Goal: Task Accomplishment & Management: Use online tool/utility

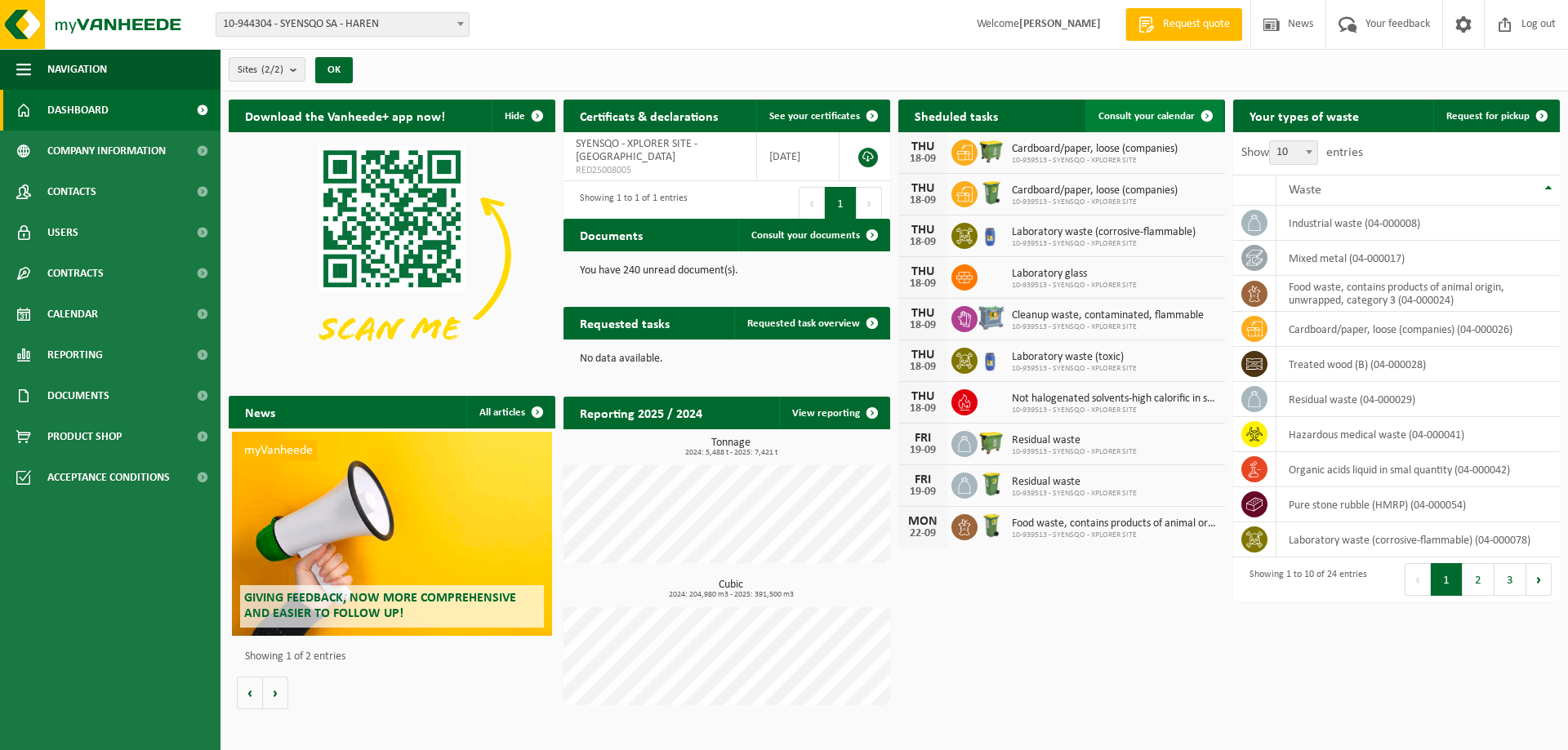
click at [1183, 121] on span "Consult your calendar" at bounding box center [1146, 116] width 96 height 11
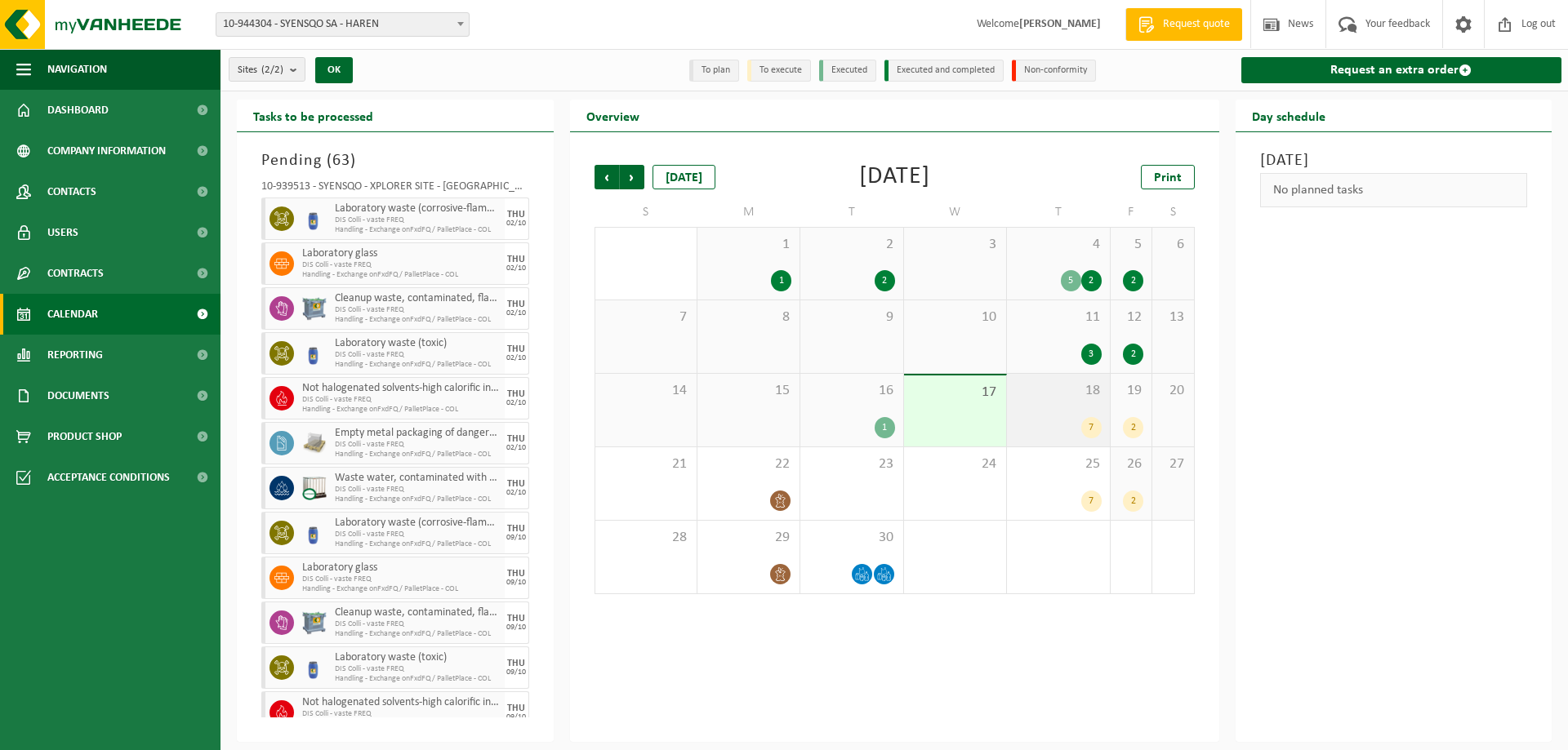
click at [1055, 403] on div "18 7" at bounding box center [1057, 410] width 102 height 73
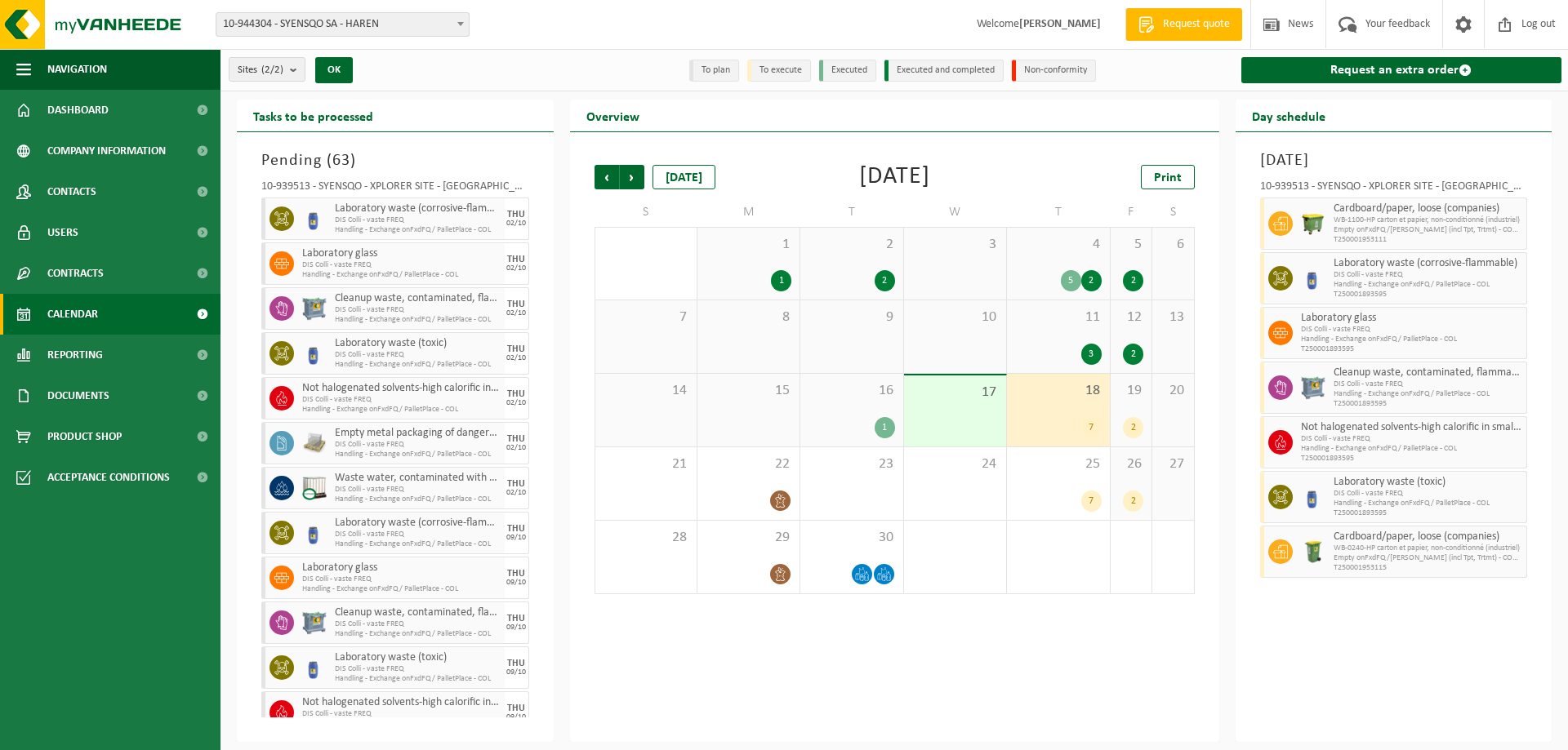
click at [1484, 228] on span "Empty onFxdFQ/SCOT (incl Tpt, Trtmt) - COMP" at bounding box center [1429, 230] width 190 height 10
click at [1148, 403] on div "19 2" at bounding box center [1131, 410] width 40 height 73
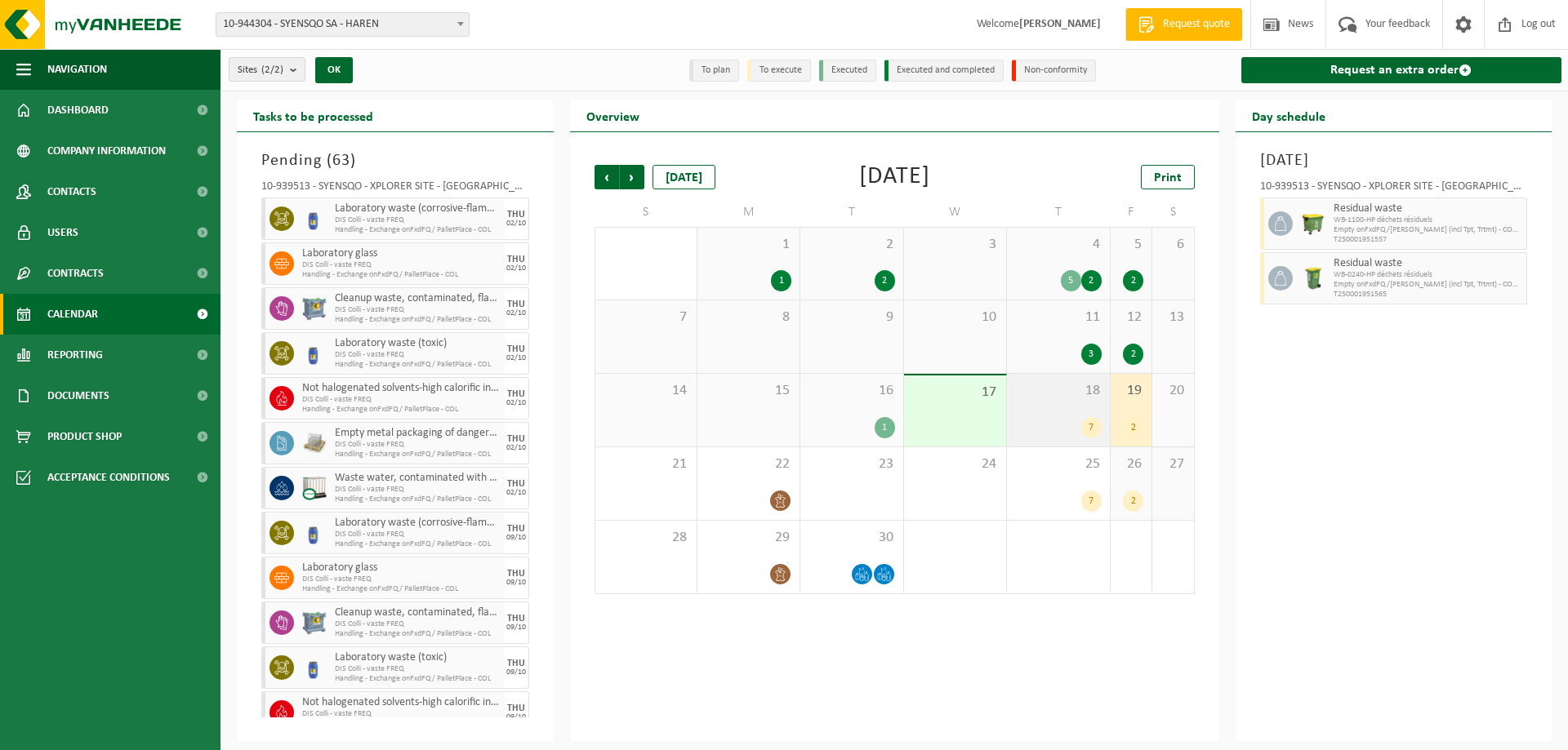
click at [1052, 403] on div "18 7" at bounding box center [1057, 410] width 102 height 73
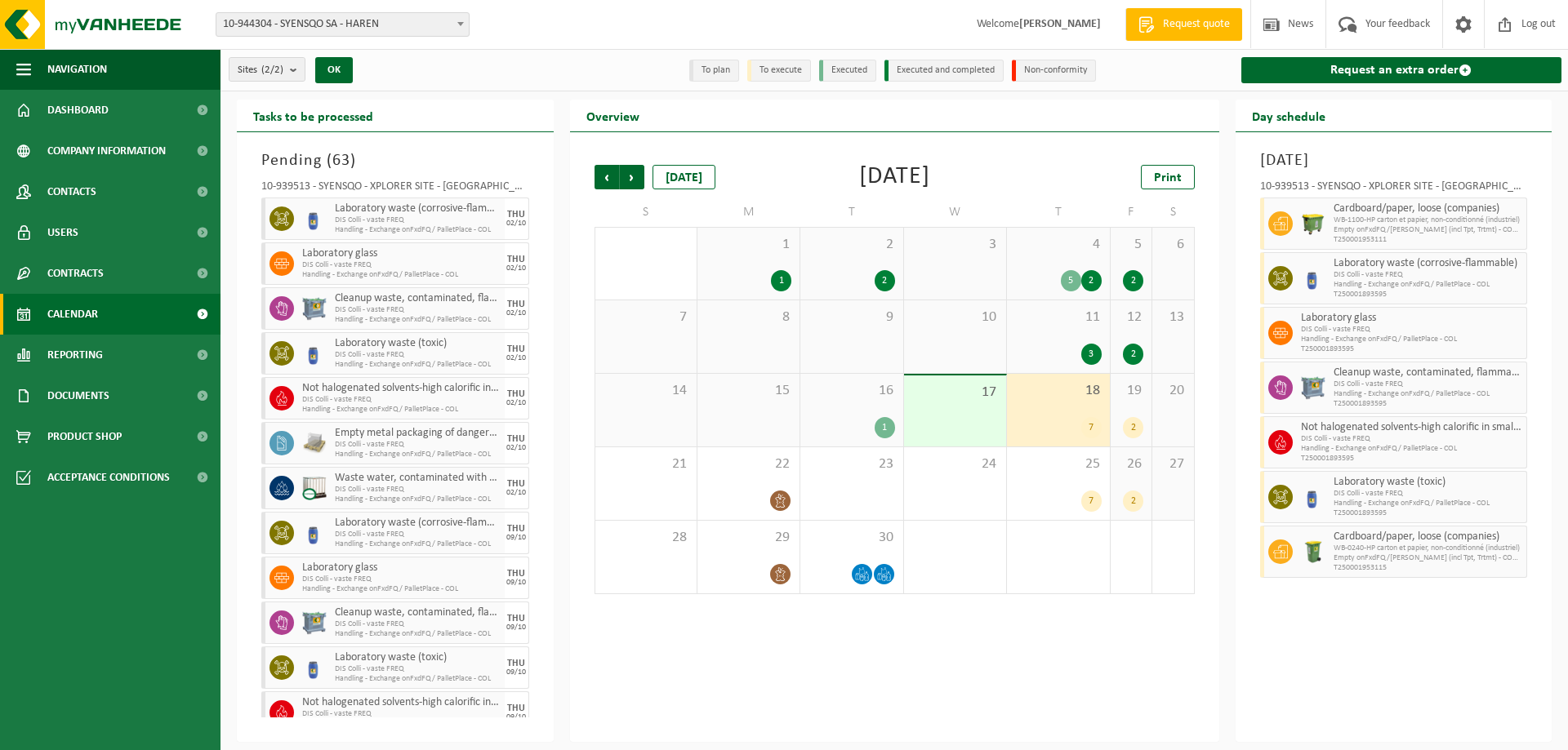
click at [1520, 231] on span "Empty onFxdFQ/SCOT (incl Tpt, Trtmt) - COMP" at bounding box center [1429, 230] width 190 height 10
click at [1124, 412] on div "19 2" at bounding box center [1131, 410] width 40 height 73
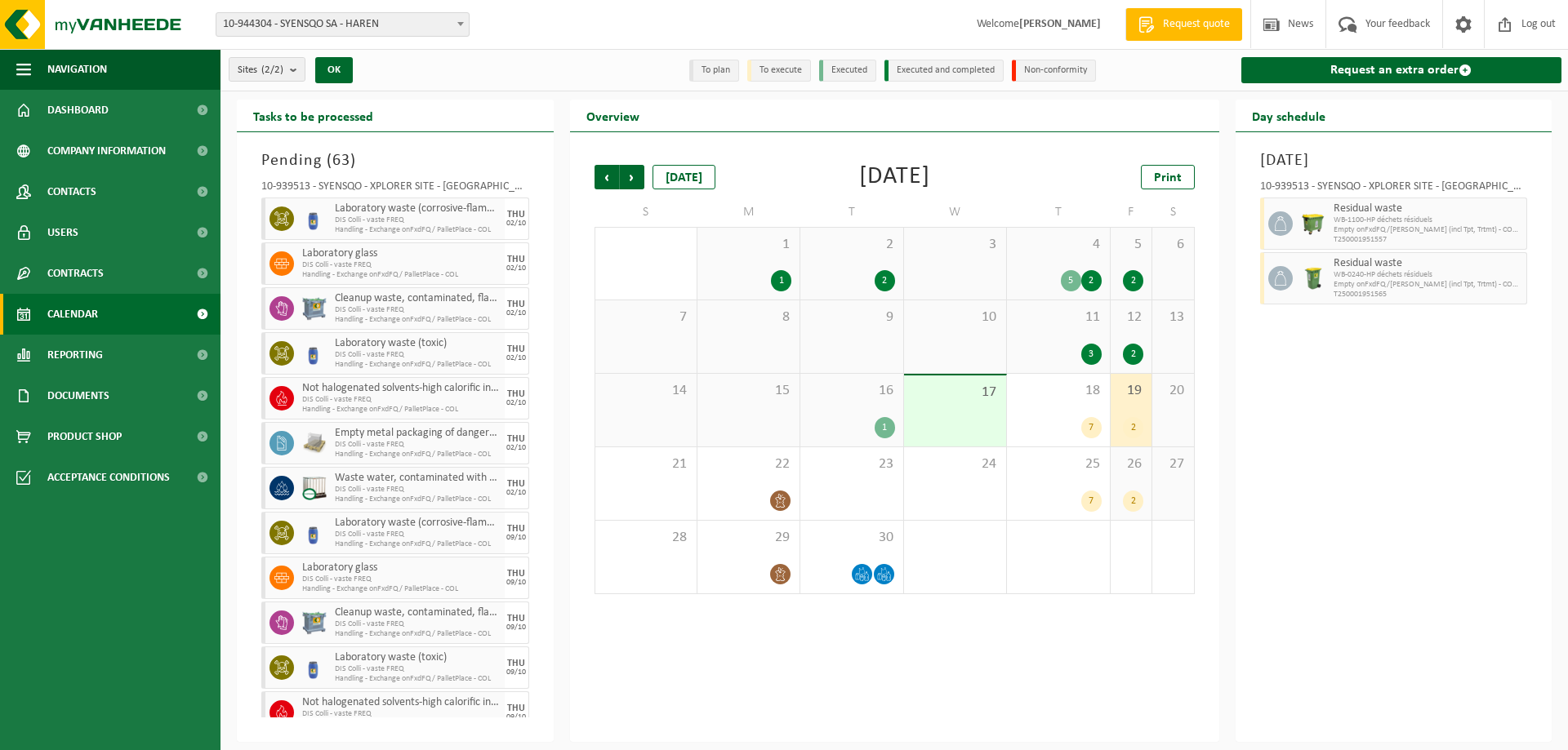
click at [1383, 530] on div "Friday, September 19, 2025 10-939513 - SYENSQO - XPLORER SITE - HAREN Residual …" at bounding box center [1394, 437] width 317 height 610
click at [1388, 22] on span "Your feedback" at bounding box center [1397, 24] width 73 height 49
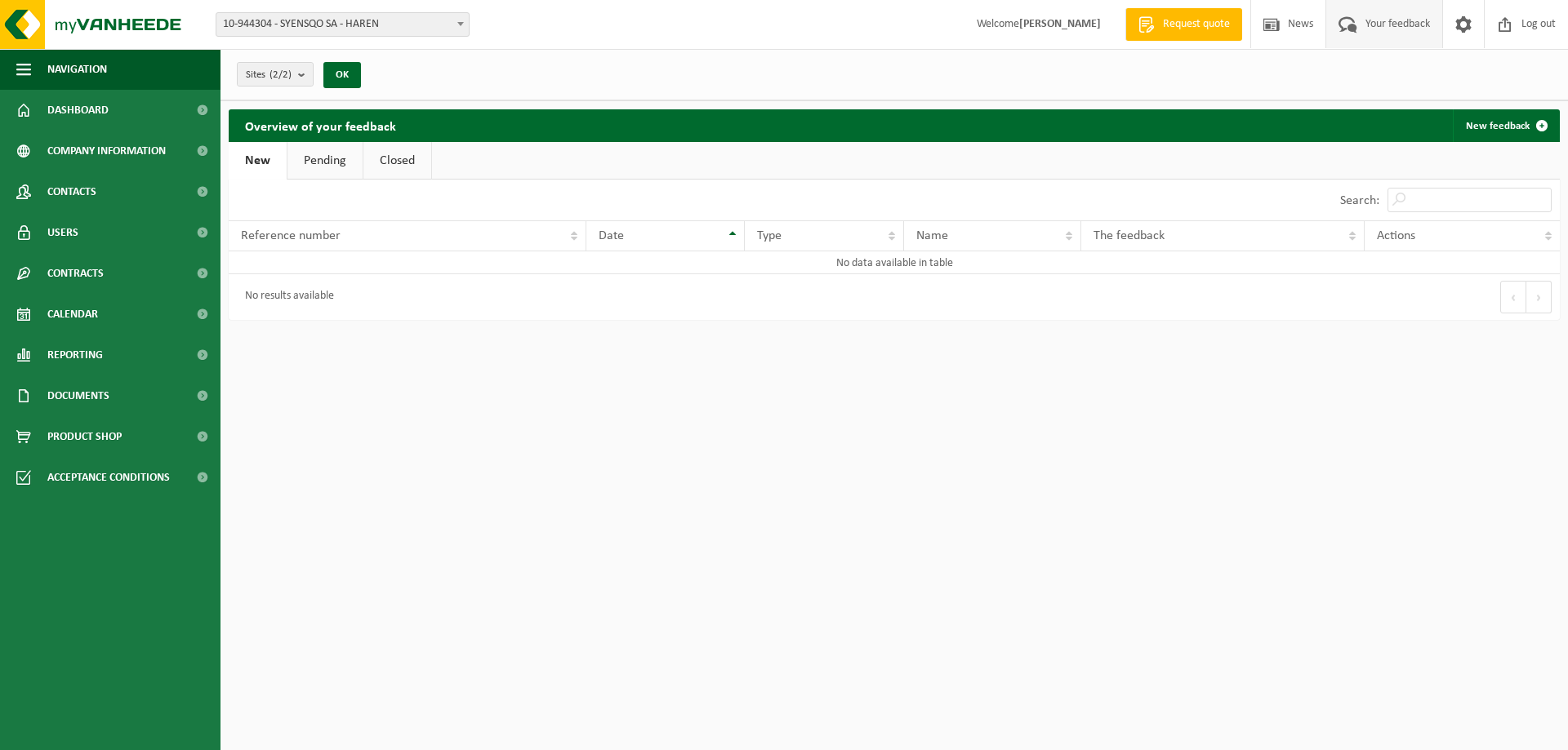
click at [1198, 24] on span "Request quote" at bounding box center [1196, 24] width 76 height 16
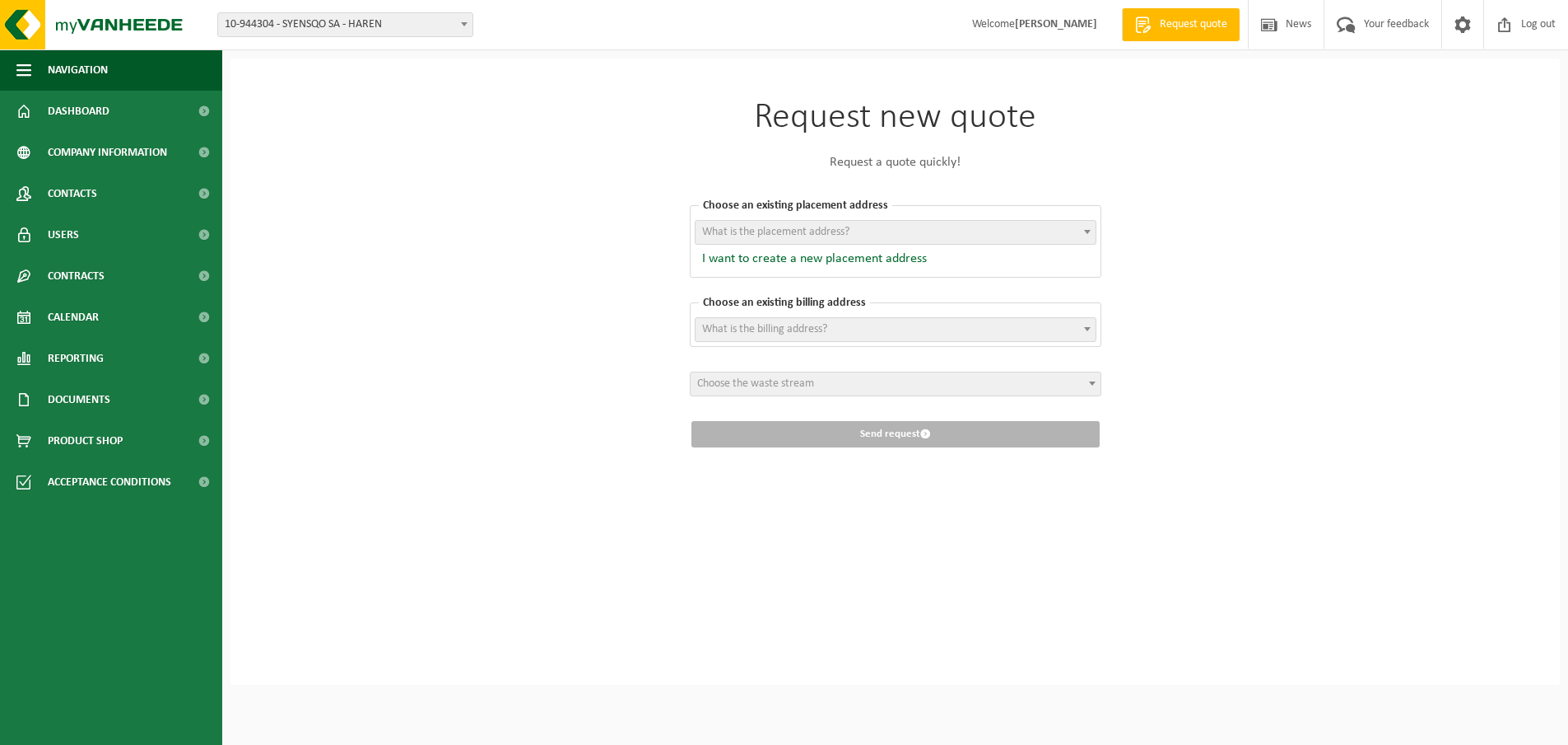
click at [933, 387] on span "Choose the waste stream" at bounding box center [896, 383] width 410 height 23
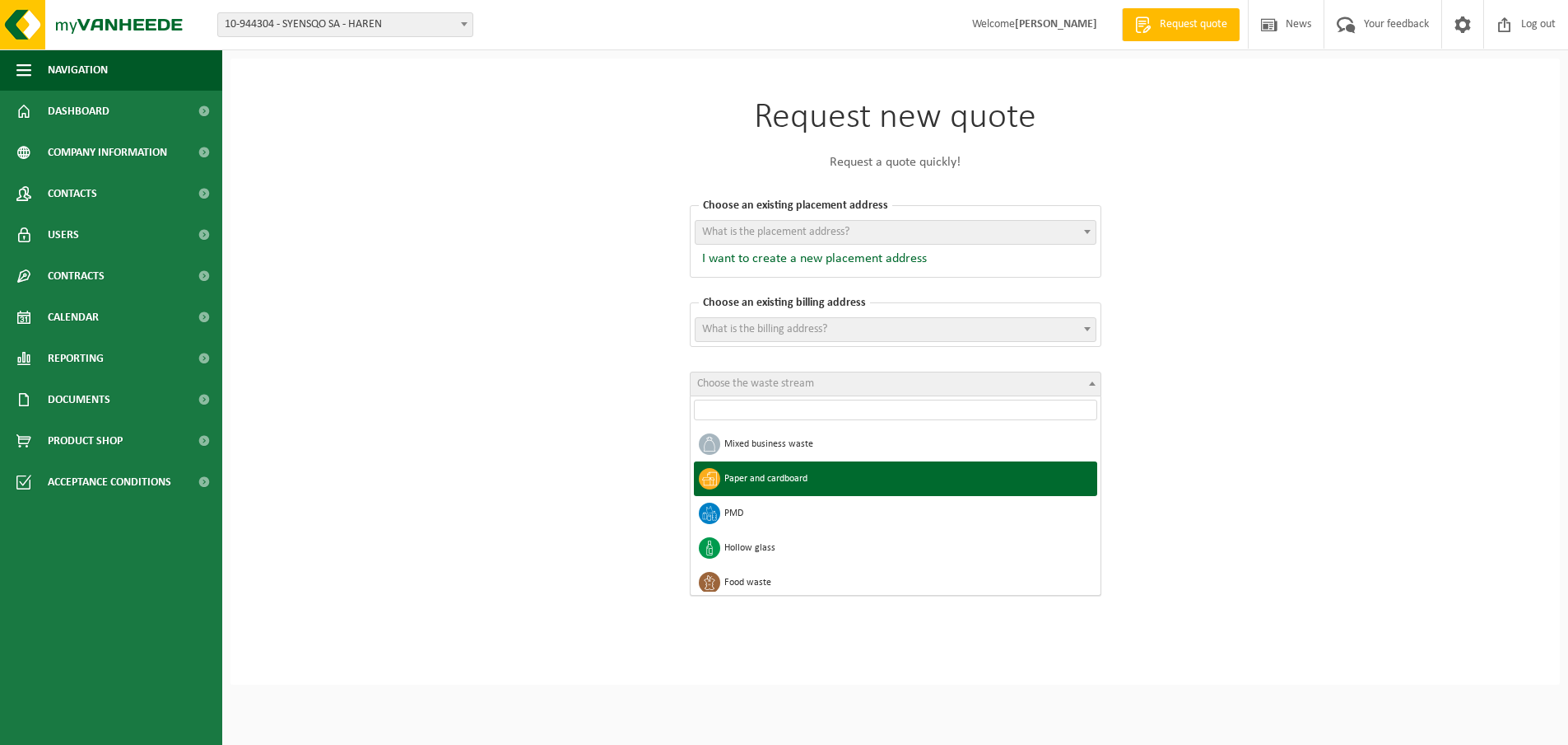
select select "2"
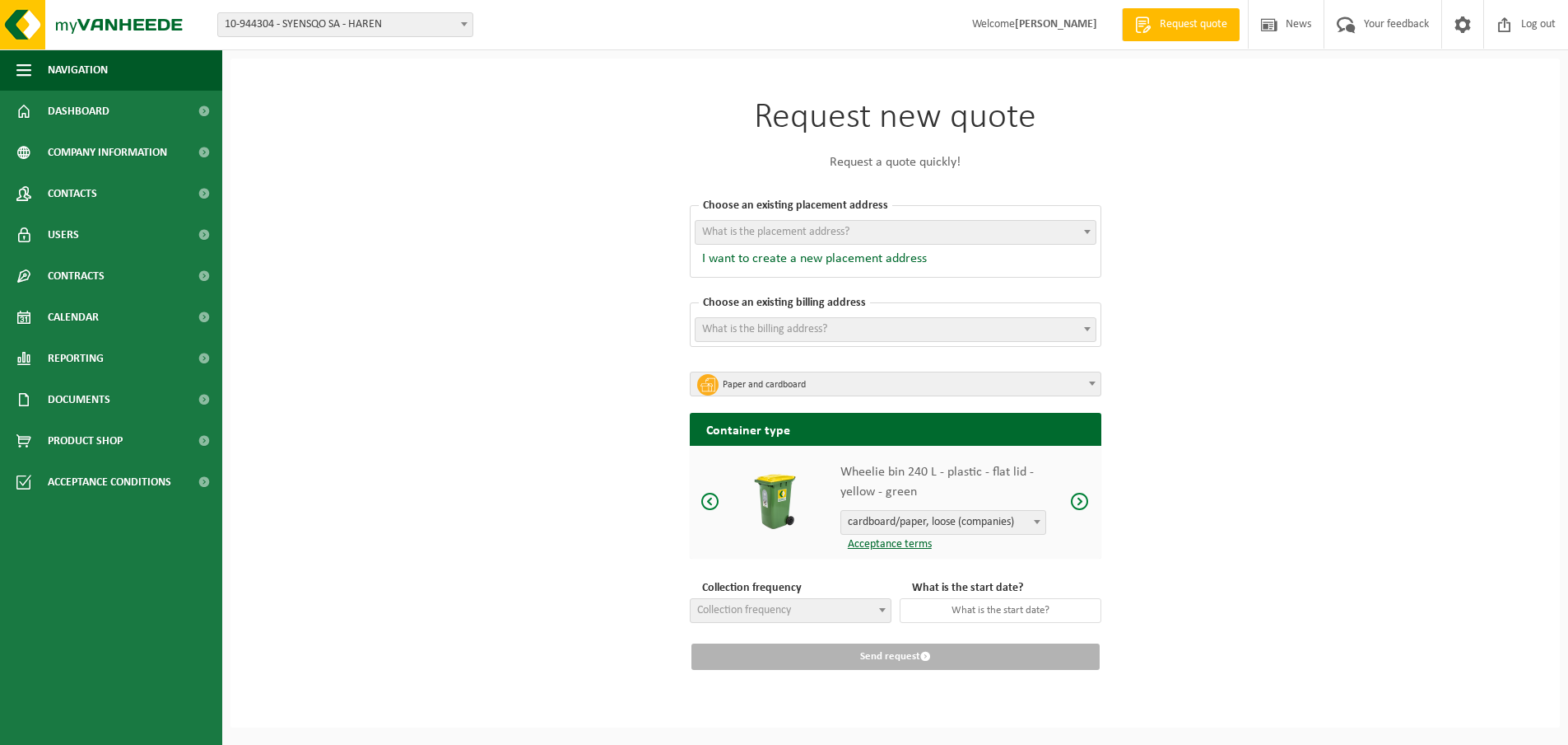
click at [852, 606] on span "Collection frequency" at bounding box center [791, 610] width 200 height 23
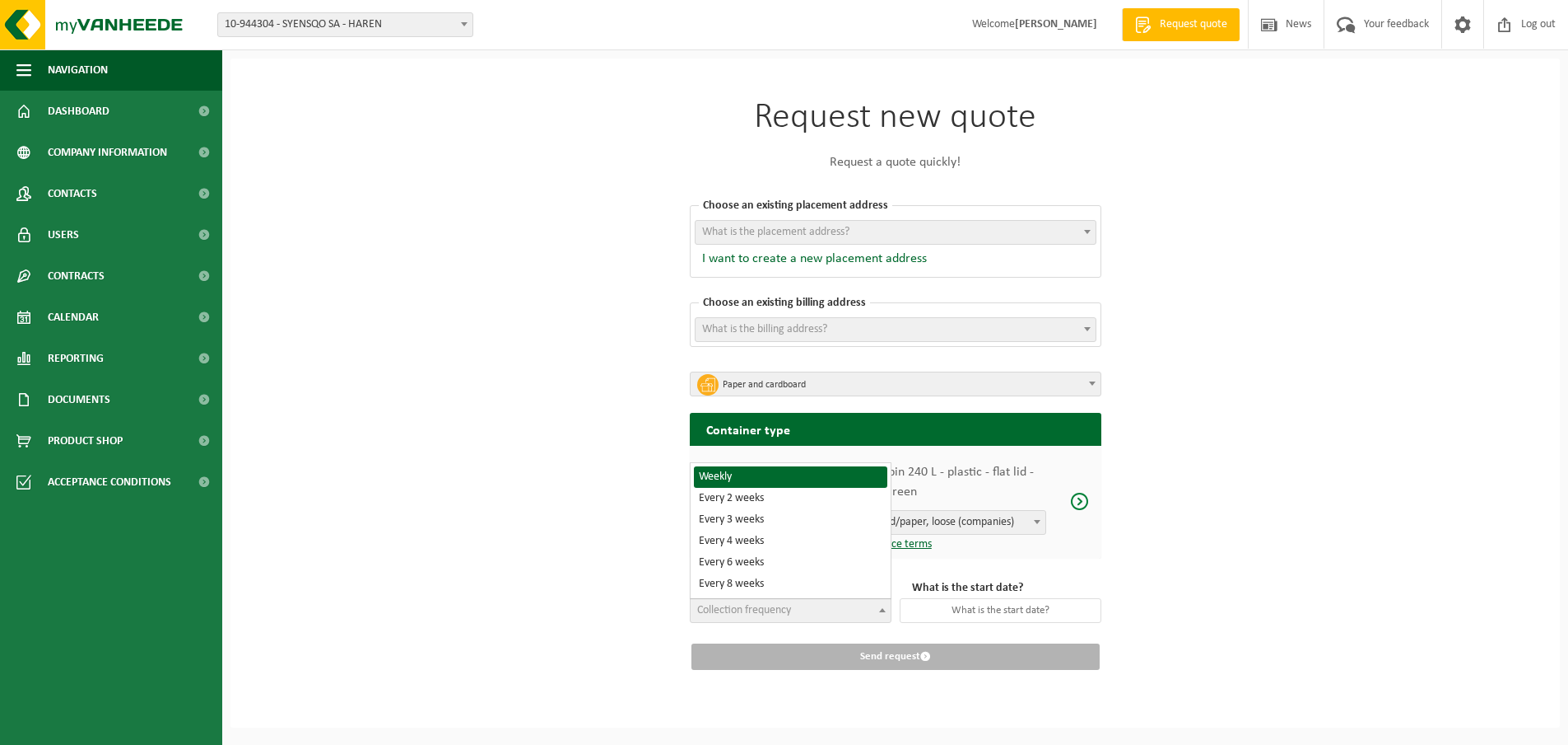
click at [852, 606] on span "Collection frequency" at bounding box center [791, 610] width 200 height 23
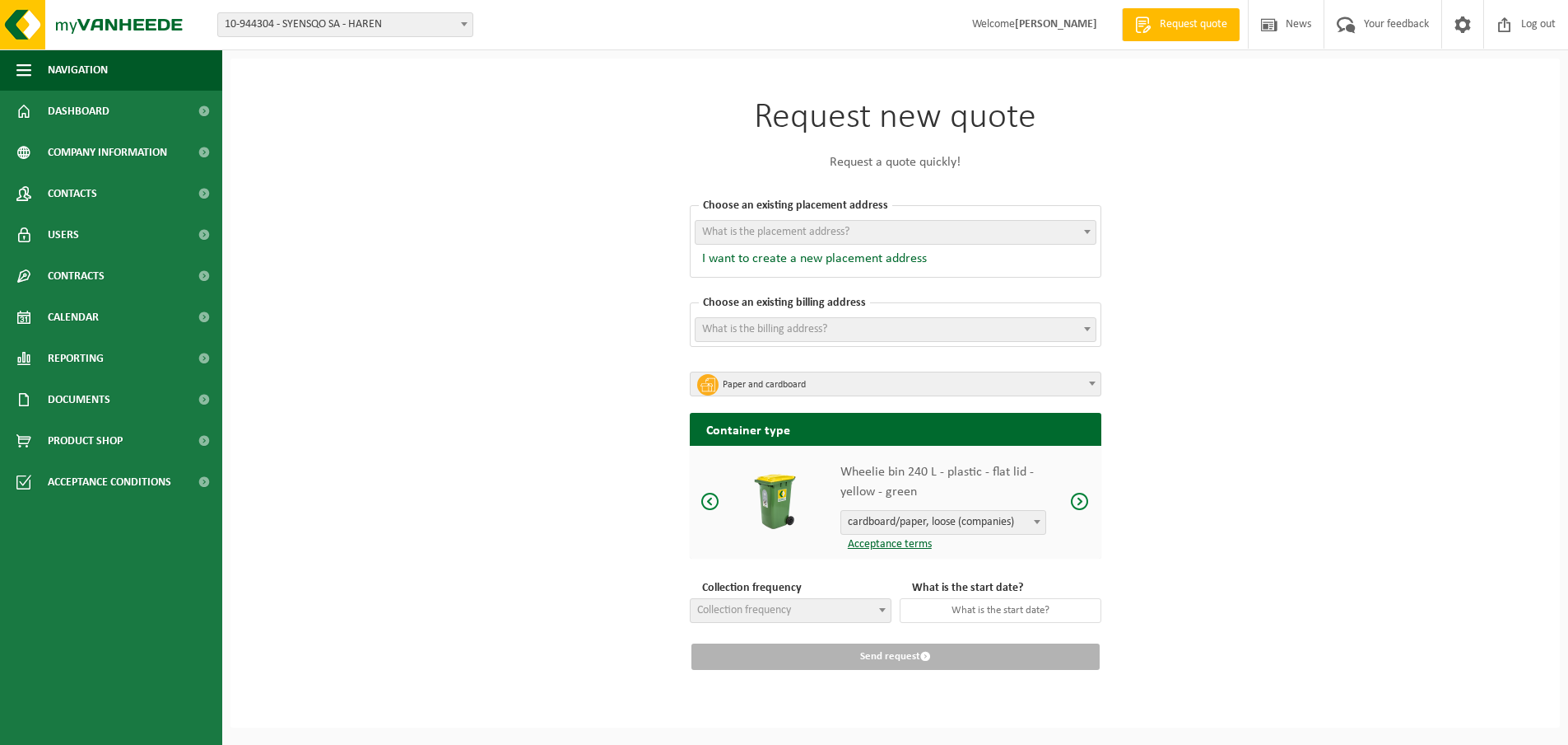
click at [1084, 504] on span at bounding box center [1080, 501] width 20 height 21
click at [1086, 498] on span at bounding box center [1080, 501] width 20 height 21
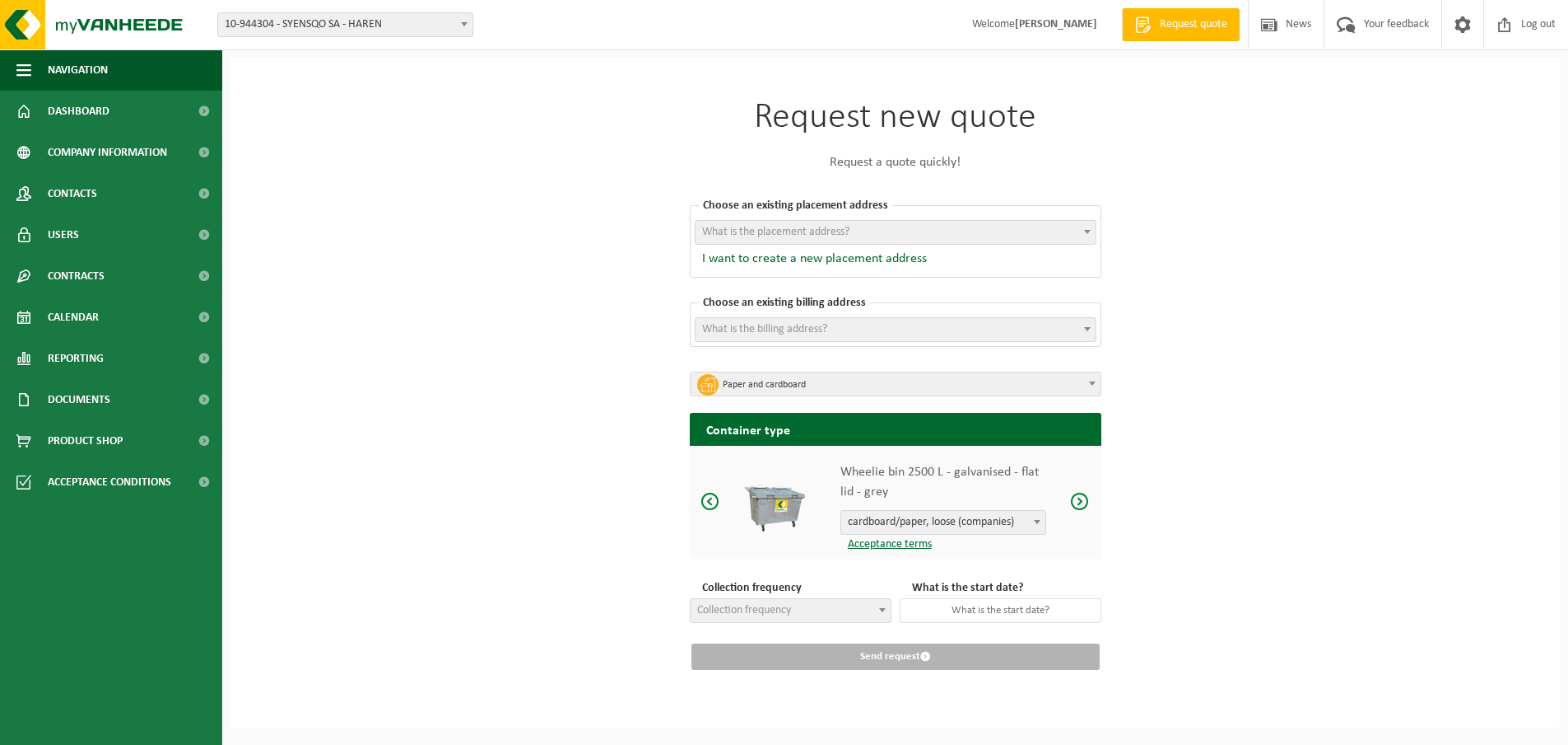
click at [1086, 498] on span at bounding box center [1080, 501] width 20 height 21
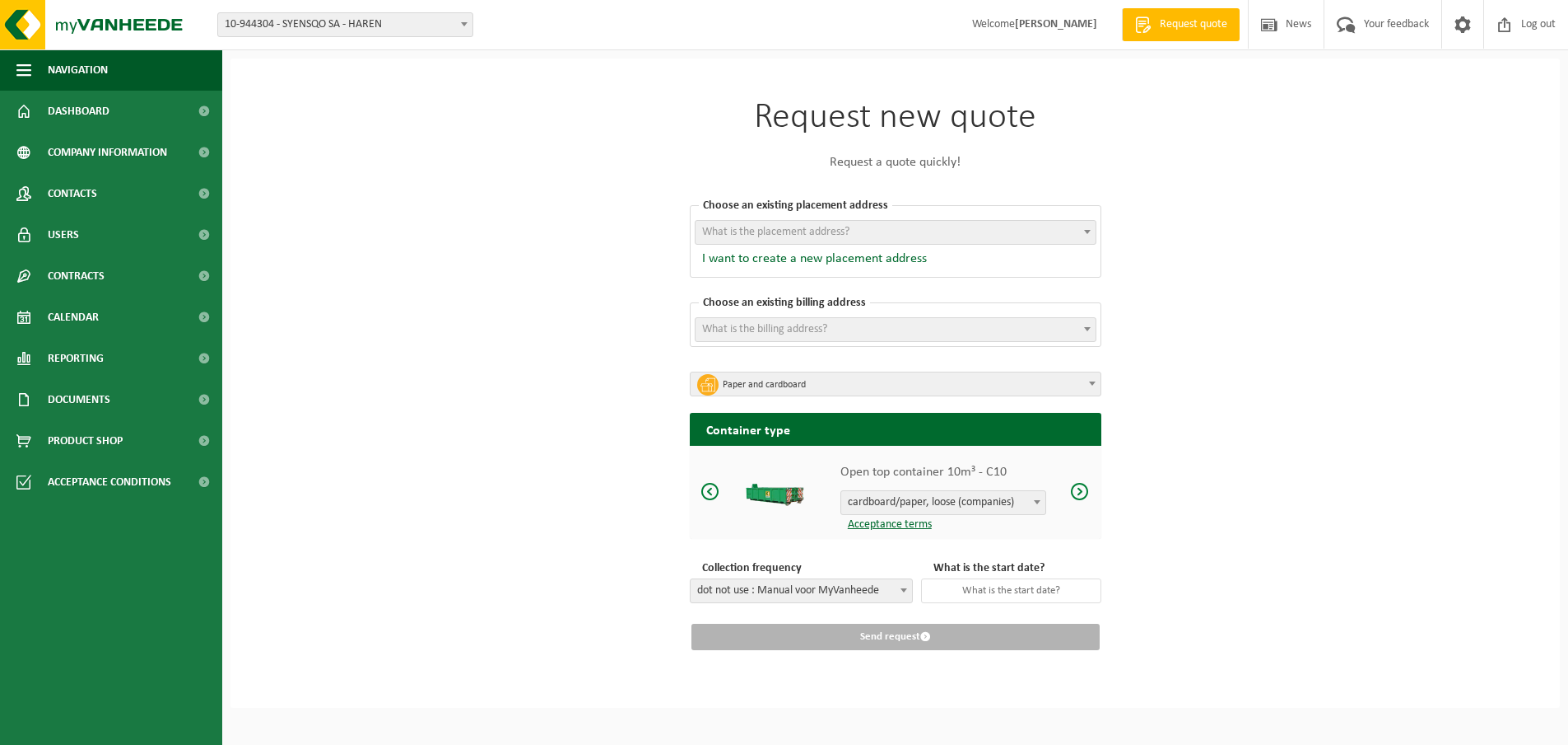
click at [1086, 498] on span at bounding box center [1080, 491] width 20 height 21
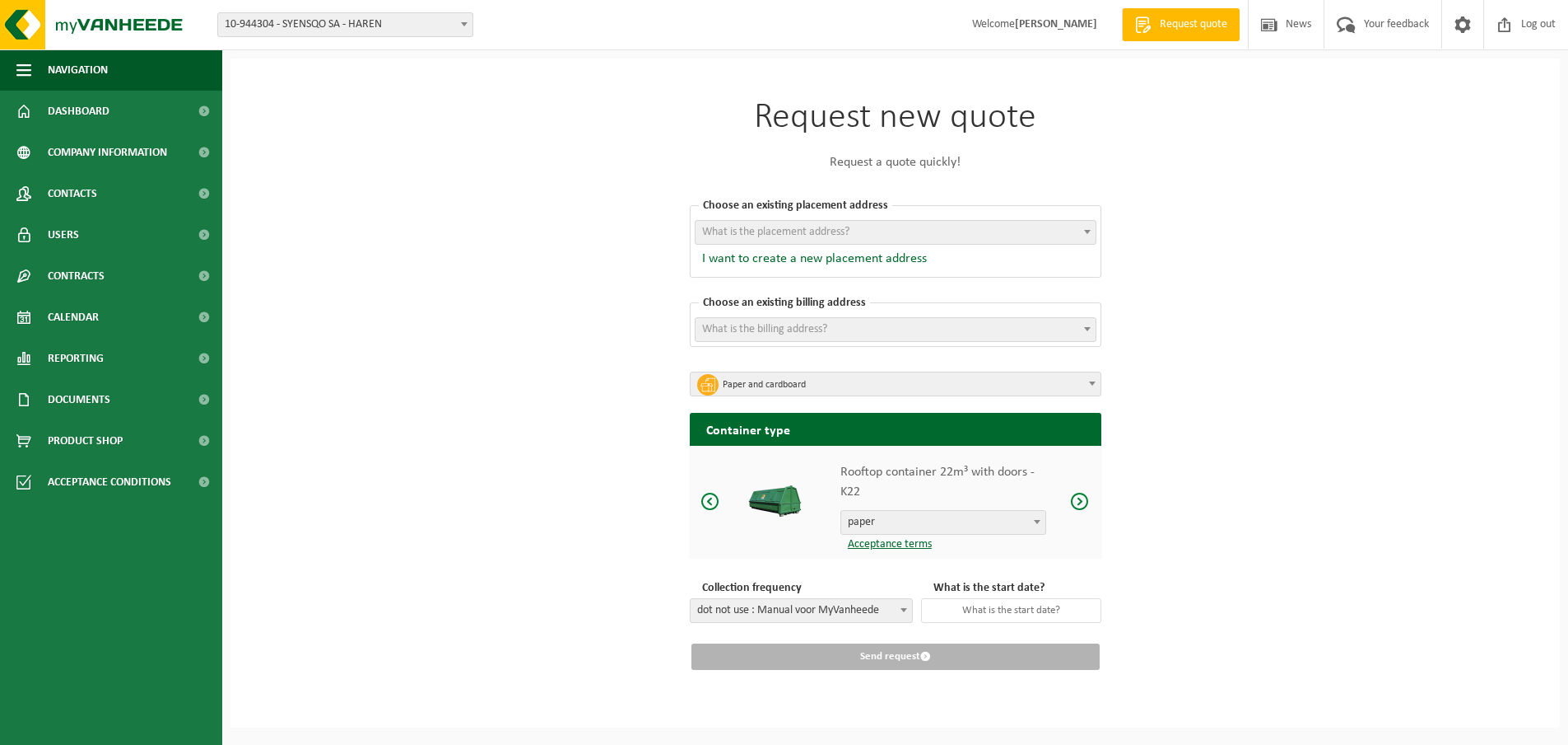
click at [1086, 498] on span at bounding box center [1080, 501] width 20 height 21
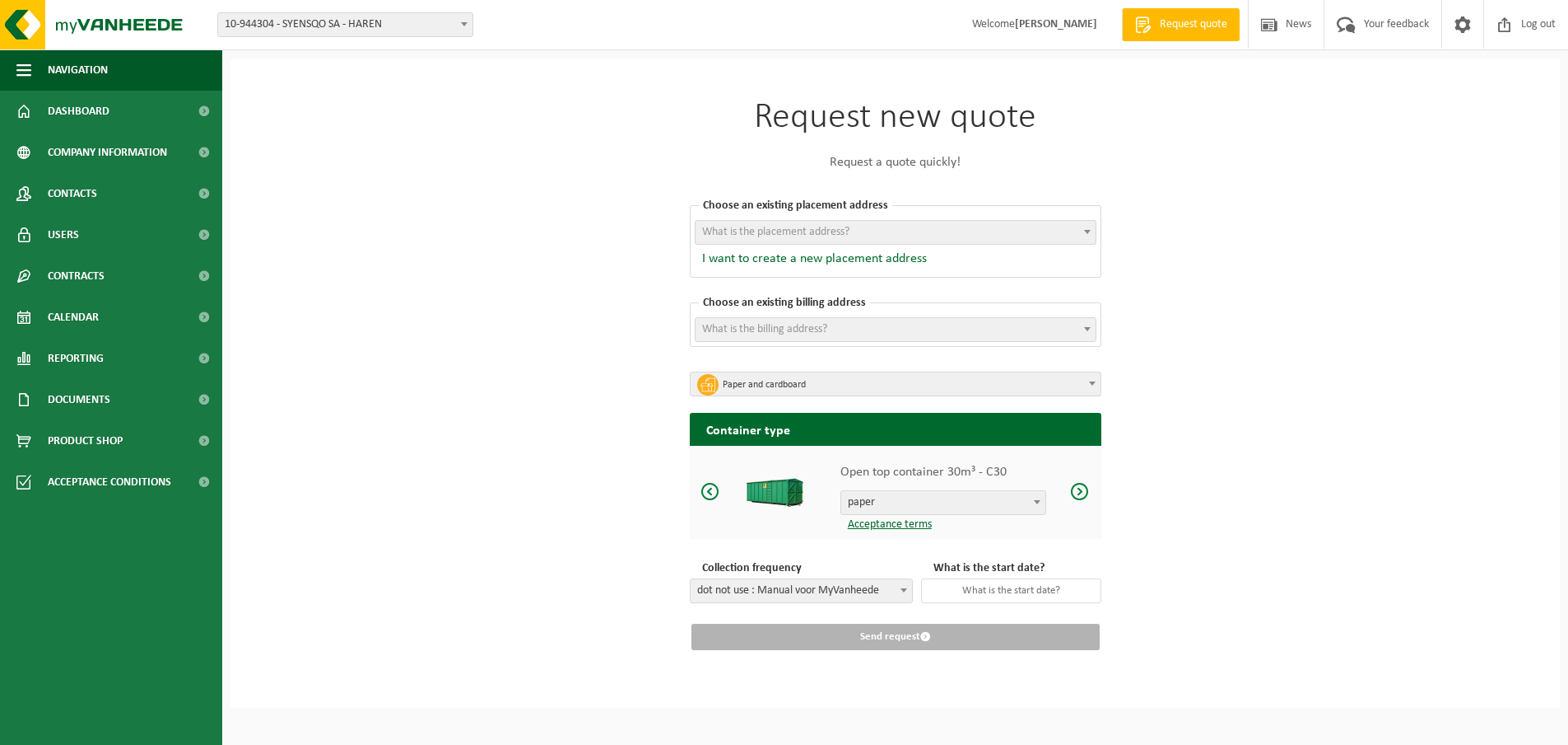
click at [1086, 498] on span at bounding box center [1080, 491] width 20 height 21
click at [1126, 491] on div "Request new quote Request a quote quickly! Choose an existing placement address…" at bounding box center [895, 374] width 494 height 632
click at [1078, 484] on span at bounding box center [1080, 491] width 20 height 21
click at [1079, 485] on span at bounding box center [1080, 491] width 20 height 21
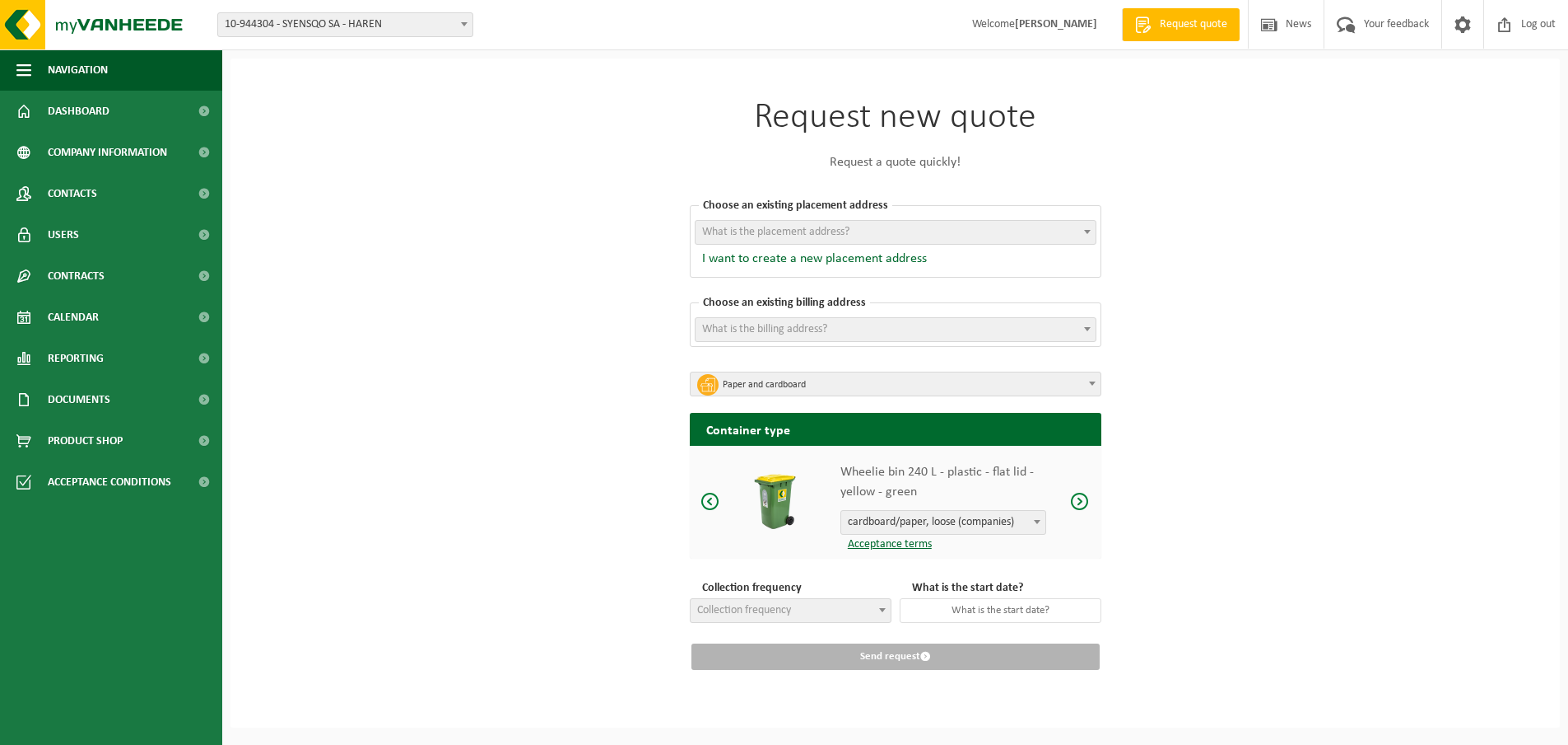
click at [1322, 184] on div "Request new quote Request a quote quickly! Choose an existing placement address…" at bounding box center [895, 392] width 1329 height 669
click at [1189, 32] on span "Request quote" at bounding box center [1194, 25] width 76 height 16
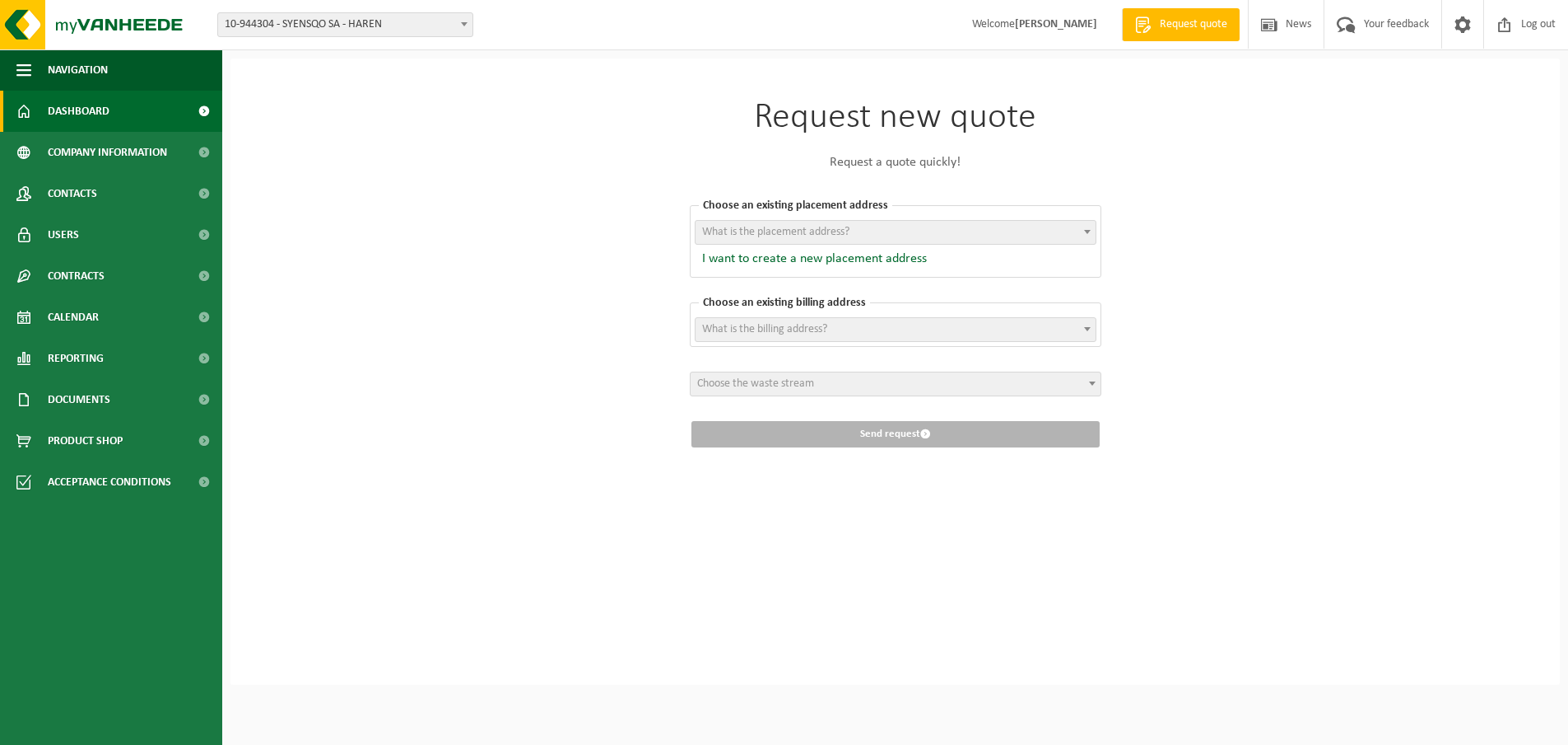
click at [152, 112] on link "Dashboard" at bounding box center [111, 111] width 222 height 41
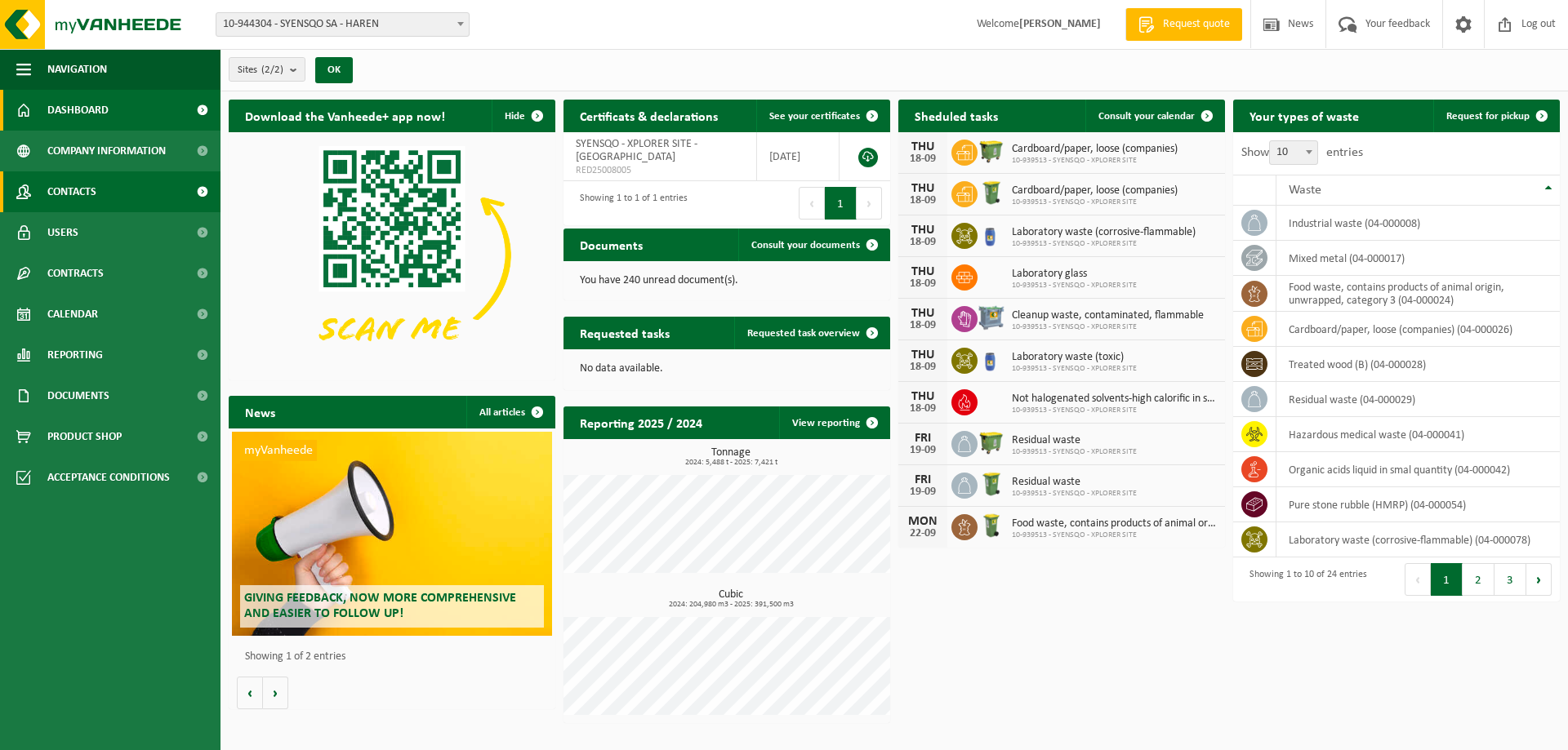
click at [125, 191] on link "Contacts" at bounding box center [110, 192] width 220 height 40
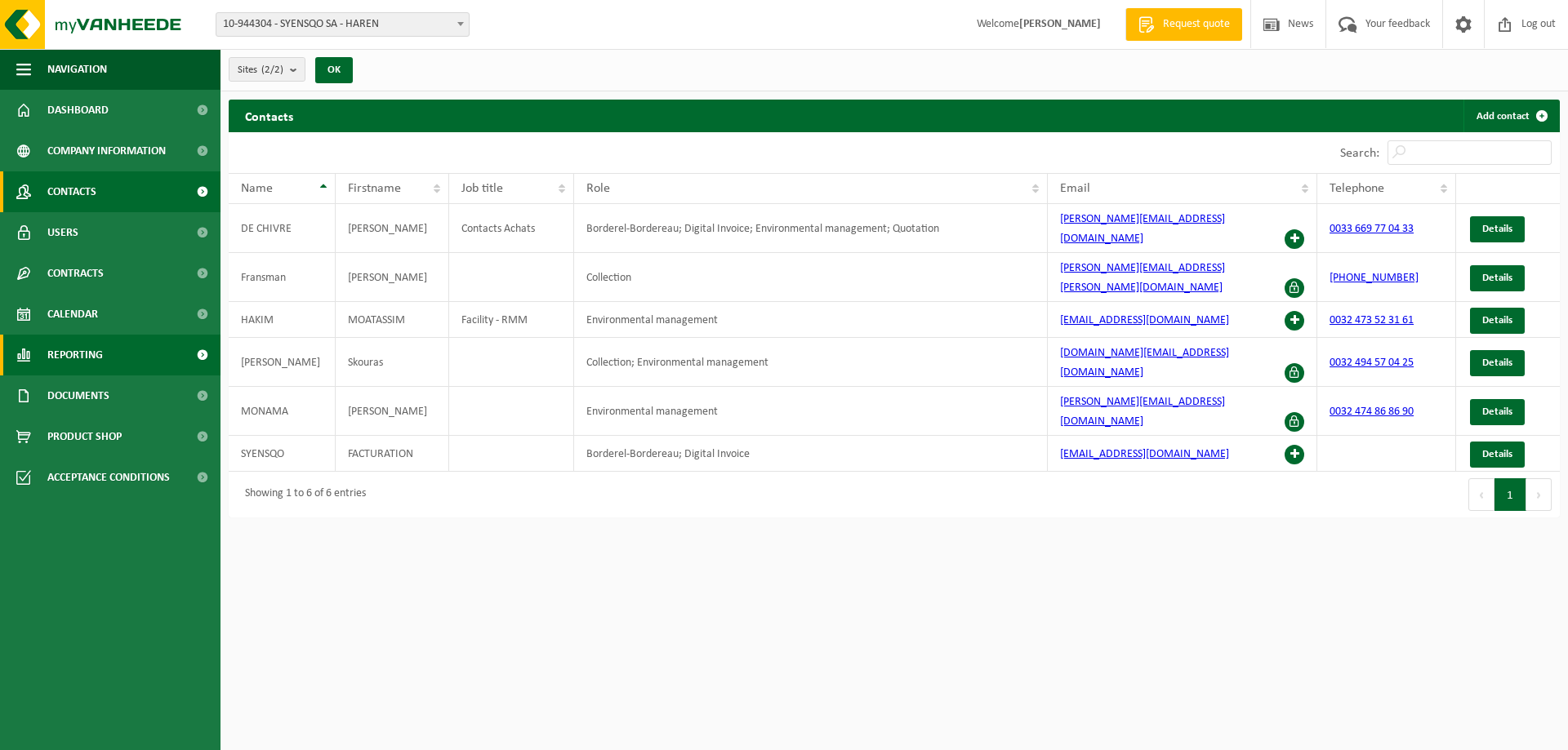
click at [128, 347] on link "Reporting" at bounding box center [110, 354] width 220 height 40
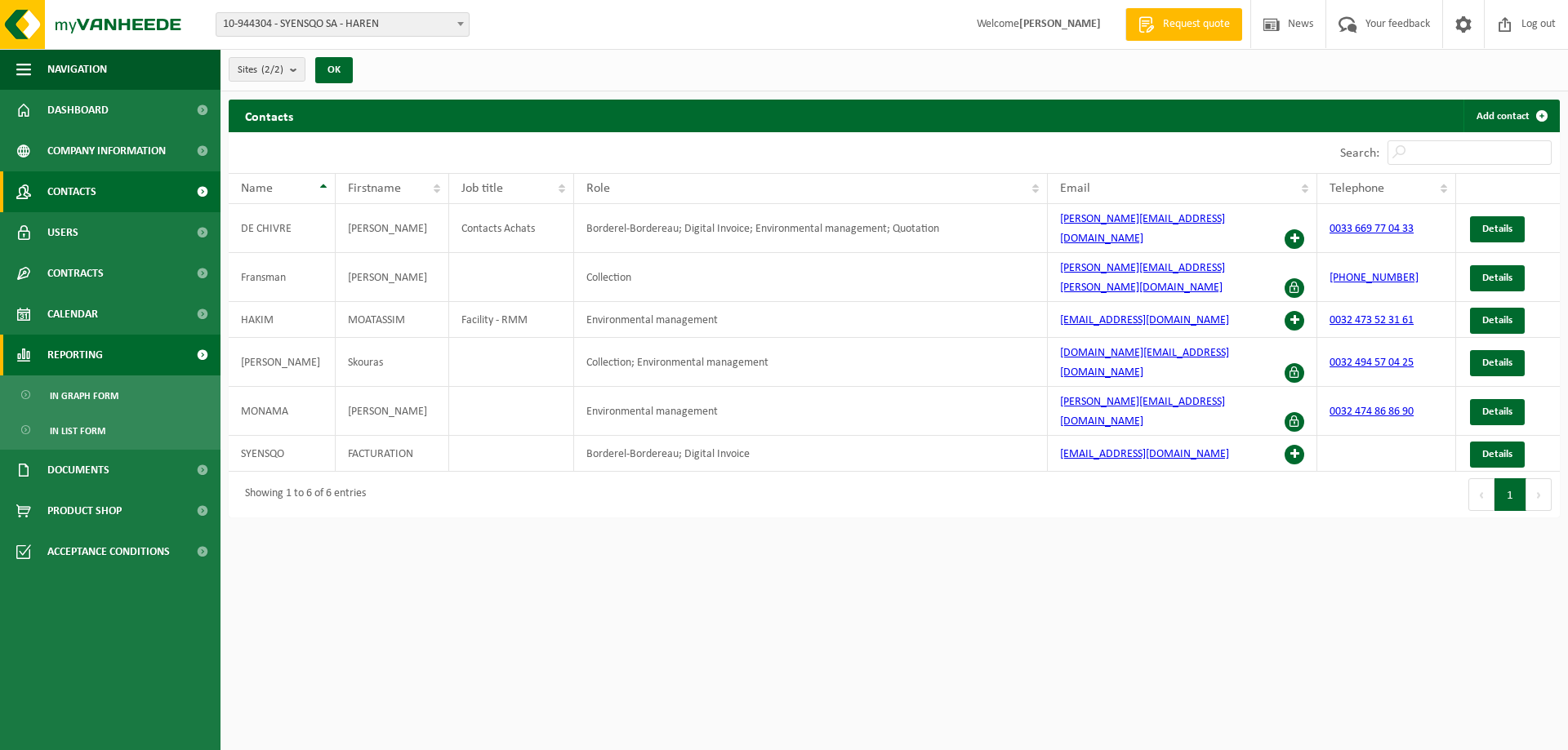
click at [141, 360] on link "Reporting" at bounding box center [110, 354] width 220 height 40
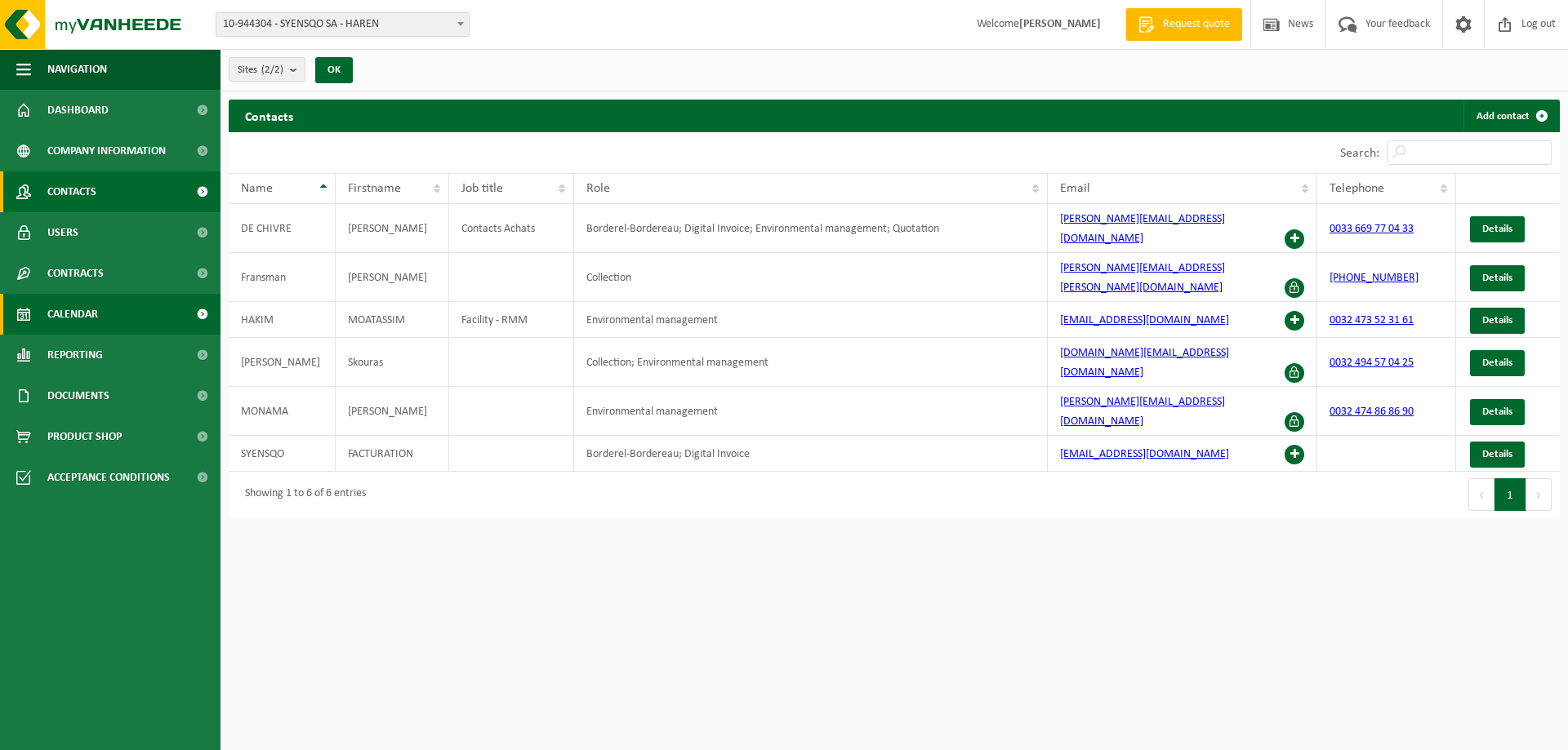
click at [147, 315] on link "Calendar" at bounding box center [110, 314] width 220 height 40
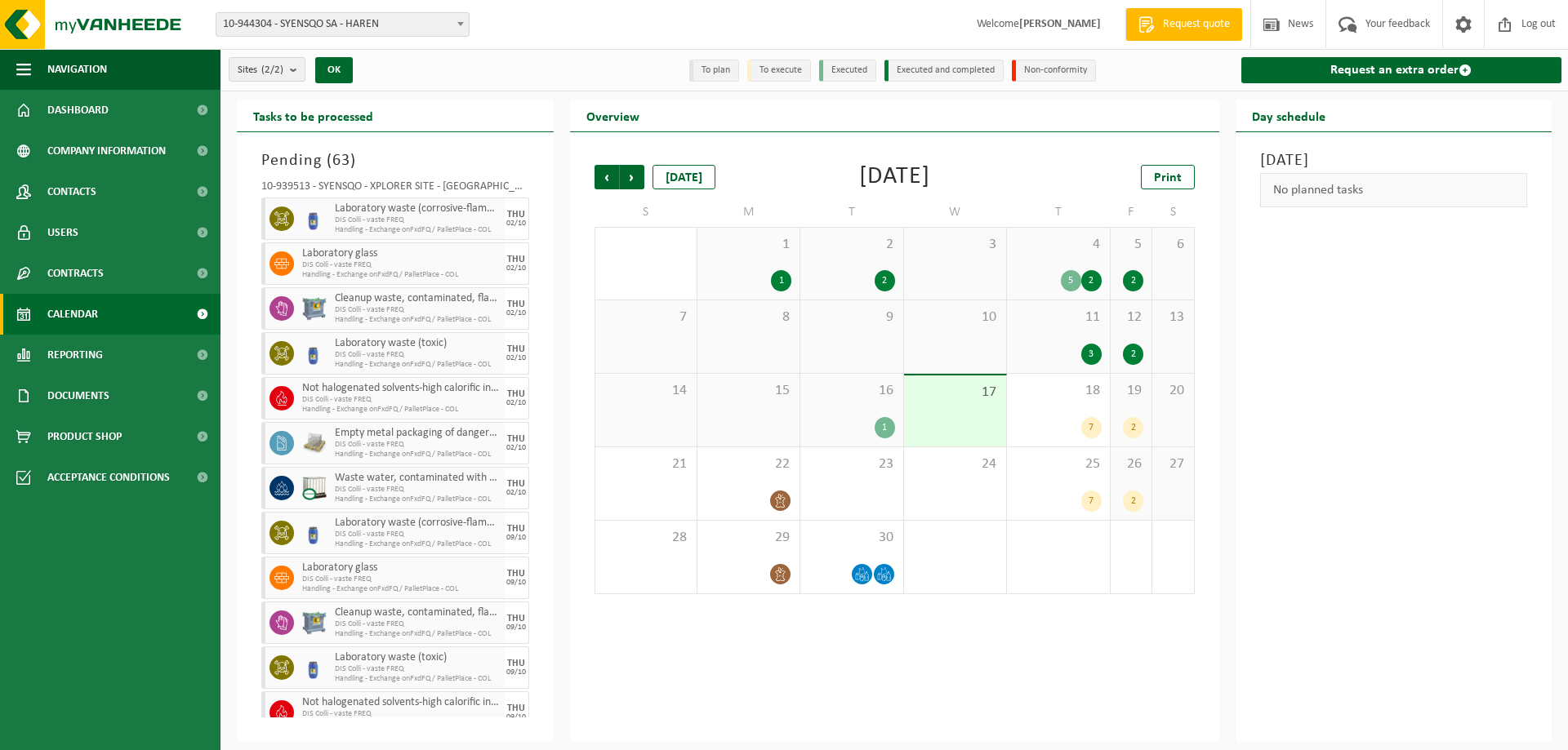
click at [932, 397] on span "17" at bounding box center [954, 393] width 85 height 18
click at [1038, 403] on div "18 7" at bounding box center [1057, 410] width 102 height 73
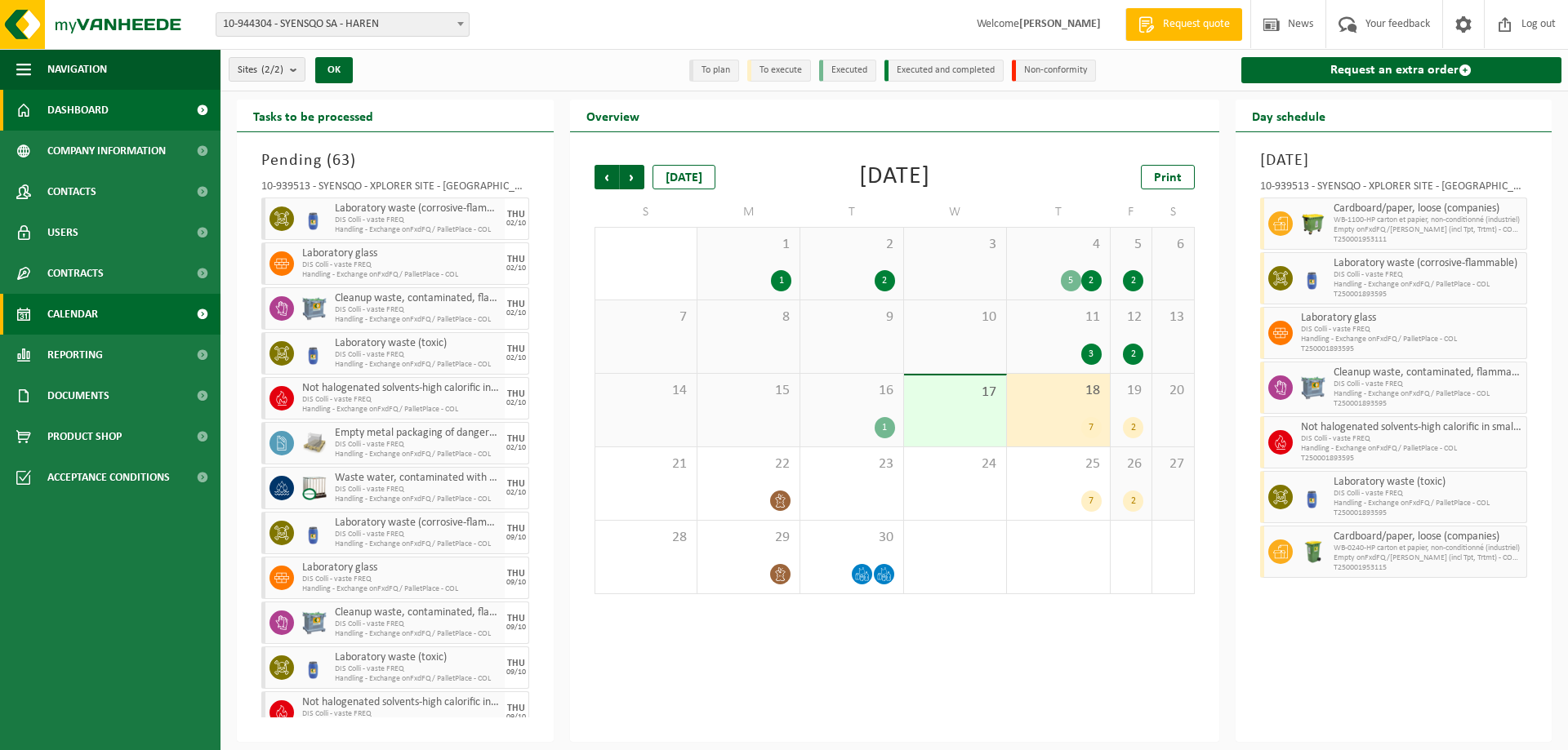
click at [92, 104] on span "Dashboard" at bounding box center [78, 110] width 61 height 40
